Goal: Information Seeking & Learning: Check status

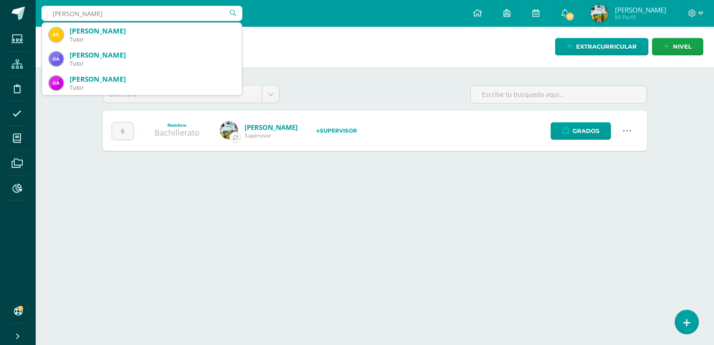
type input "[PERSON_NAME]"
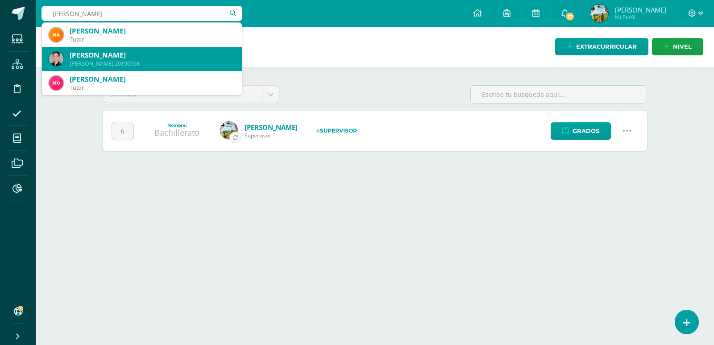
click at [136, 59] on div "[PERSON_NAME]" at bounding box center [152, 54] width 165 height 9
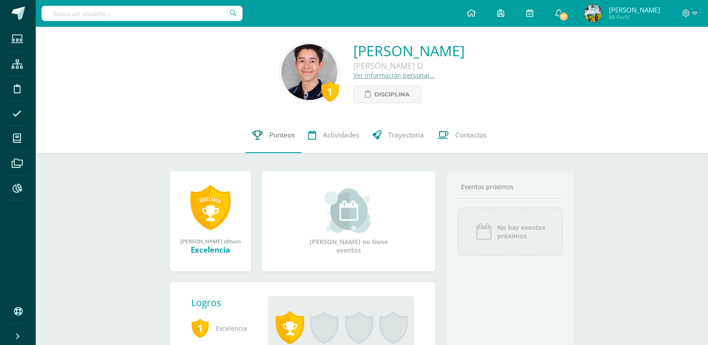
click at [278, 138] on span "Punteos" at bounding box center [281, 134] width 25 height 9
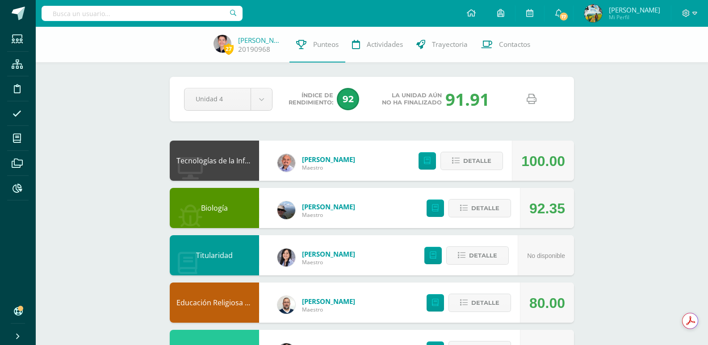
click at [531, 98] on icon at bounding box center [531, 99] width 10 height 10
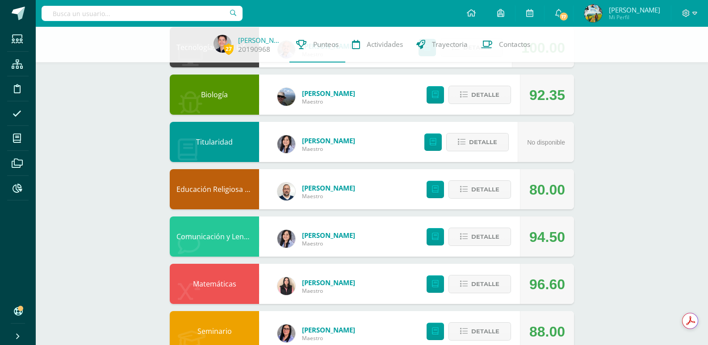
scroll to position [134, 0]
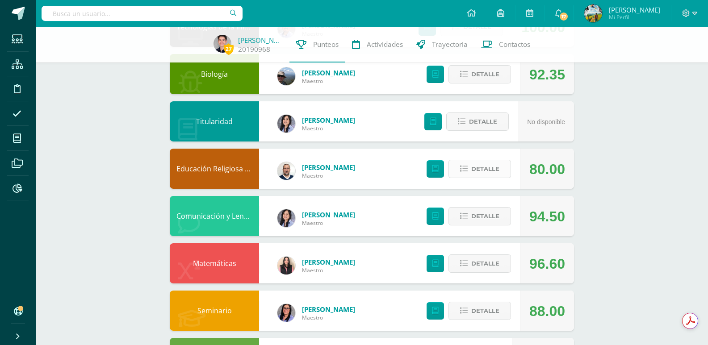
click at [470, 169] on button "Detalle" at bounding box center [479, 169] width 63 height 18
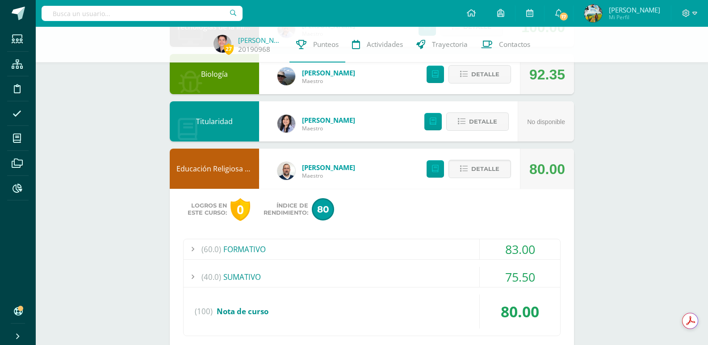
click at [239, 253] on div "(60.0) FORMATIVO" at bounding box center [372, 249] width 376 height 20
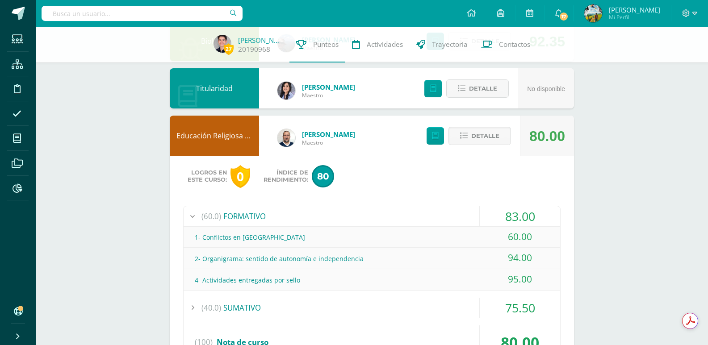
scroll to position [268, 0]
